Goal: Find specific page/section: Find specific page/section

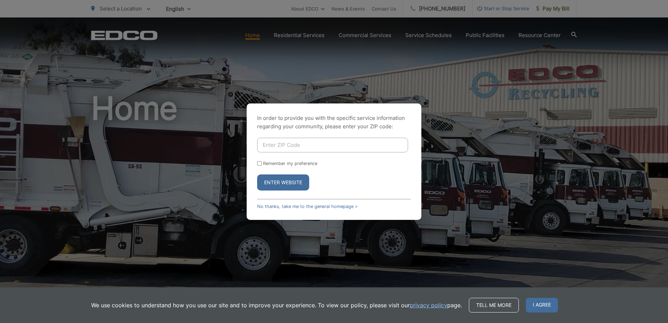
click at [308, 146] on input "Enter ZIP Code" at bounding box center [332, 145] width 151 height 15
type input "92064"
click at [259, 164] on input "Remember my preference" at bounding box center [259, 163] width 5 height 5
checkbox input "true"
click at [278, 179] on button "Enter Website" at bounding box center [283, 182] width 52 height 16
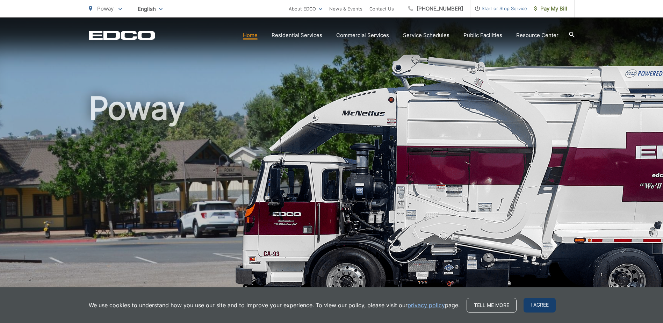
click at [538, 306] on span "I agree" at bounding box center [540, 305] width 32 height 15
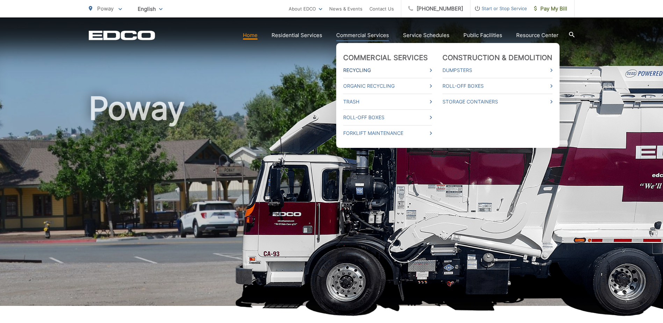
click at [357, 69] on link "Recycling" at bounding box center [387, 70] width 89 height 8
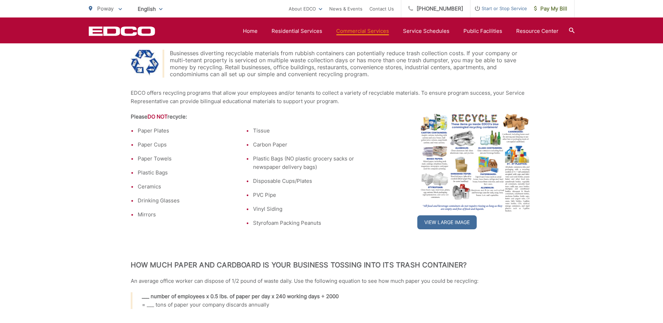
scroll to position [175, 0]
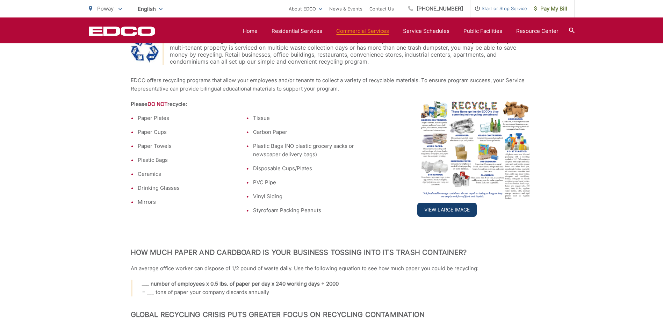
click at [440, 213] on link "View Large Image" at bounding box center [446, 210] width 59 height 14
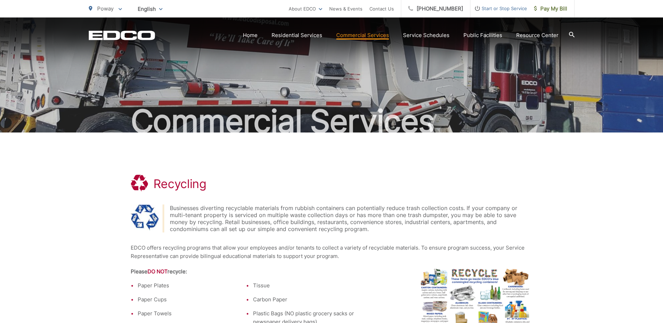
scroll to position [0, 0]
